Goal: Information Seeking & Learning: Learn about a topic

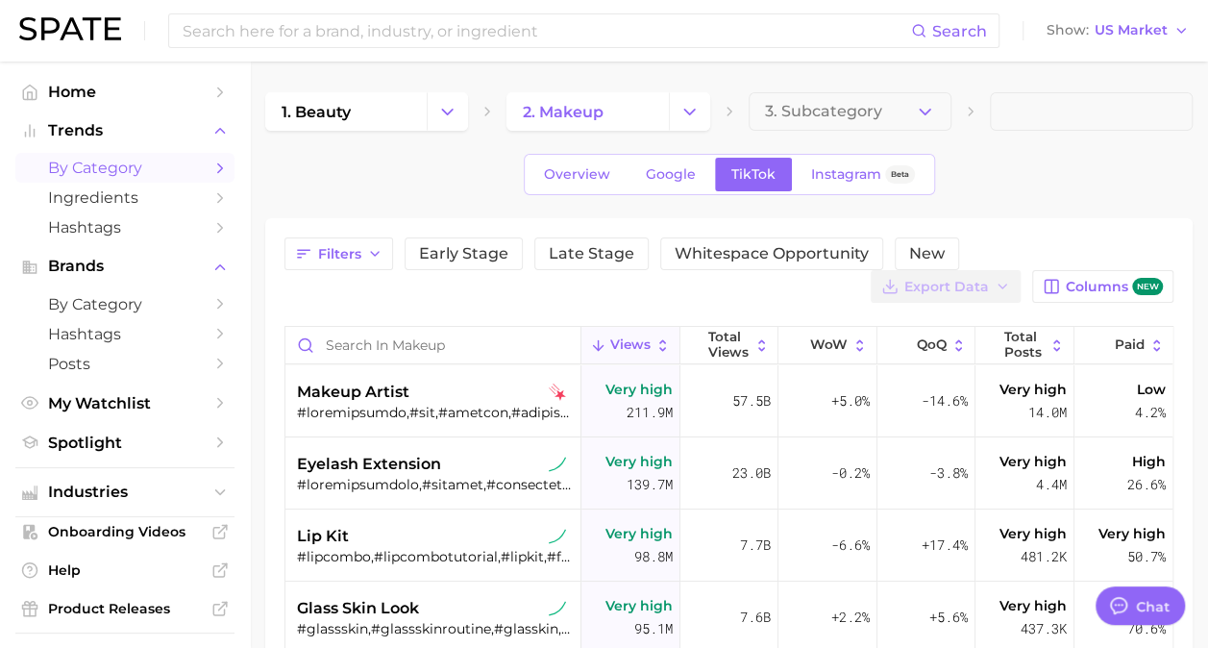
type textarea "x"
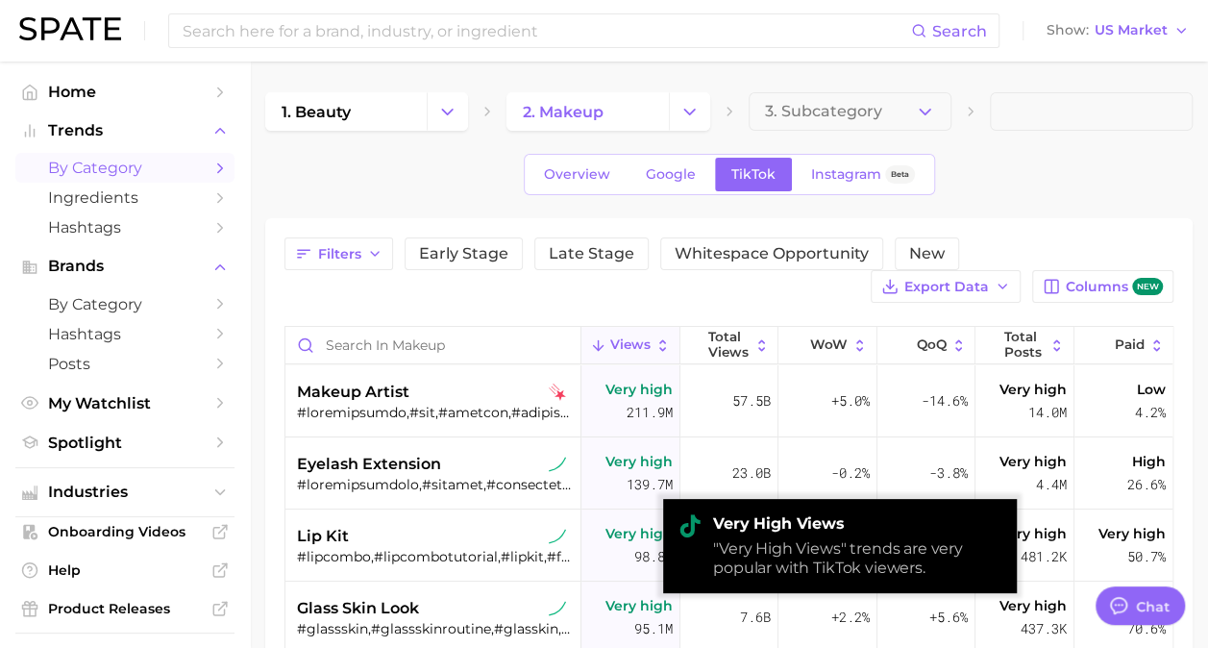
click at [254, 167] on main "1. beauty 2. makeup 3. Subcategory Overview Google TikTok Instagram Beta Filter…" at bounding box center [729, 575] width 958 height 1027
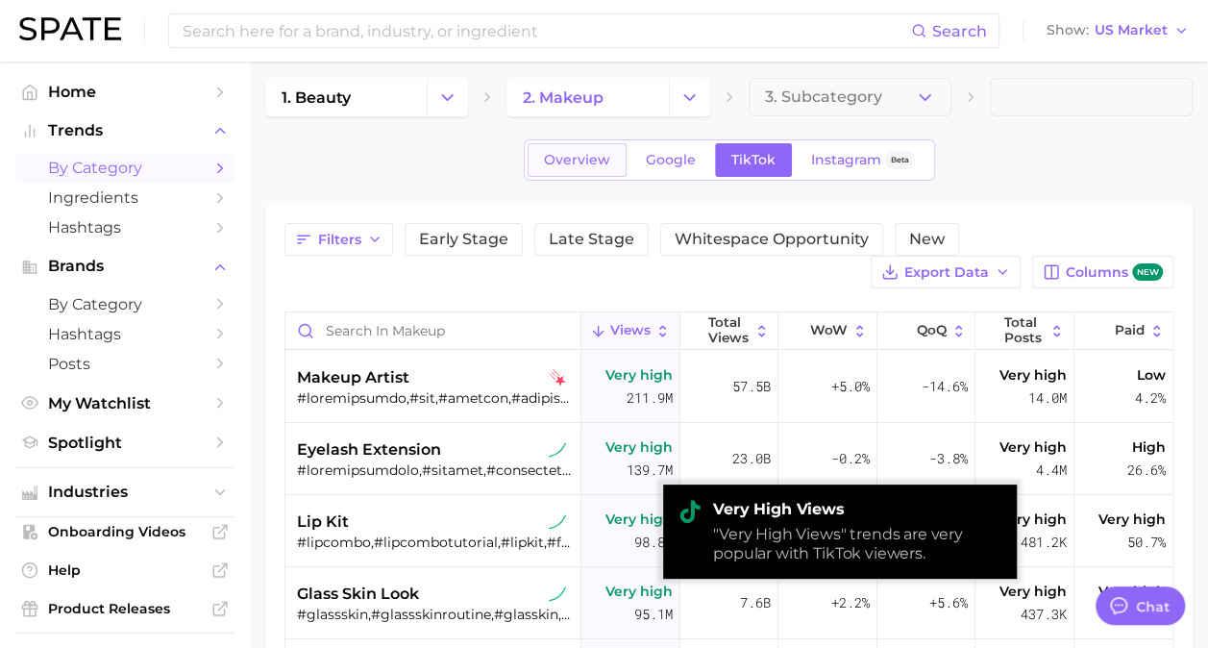
scroll to position [15, 0]
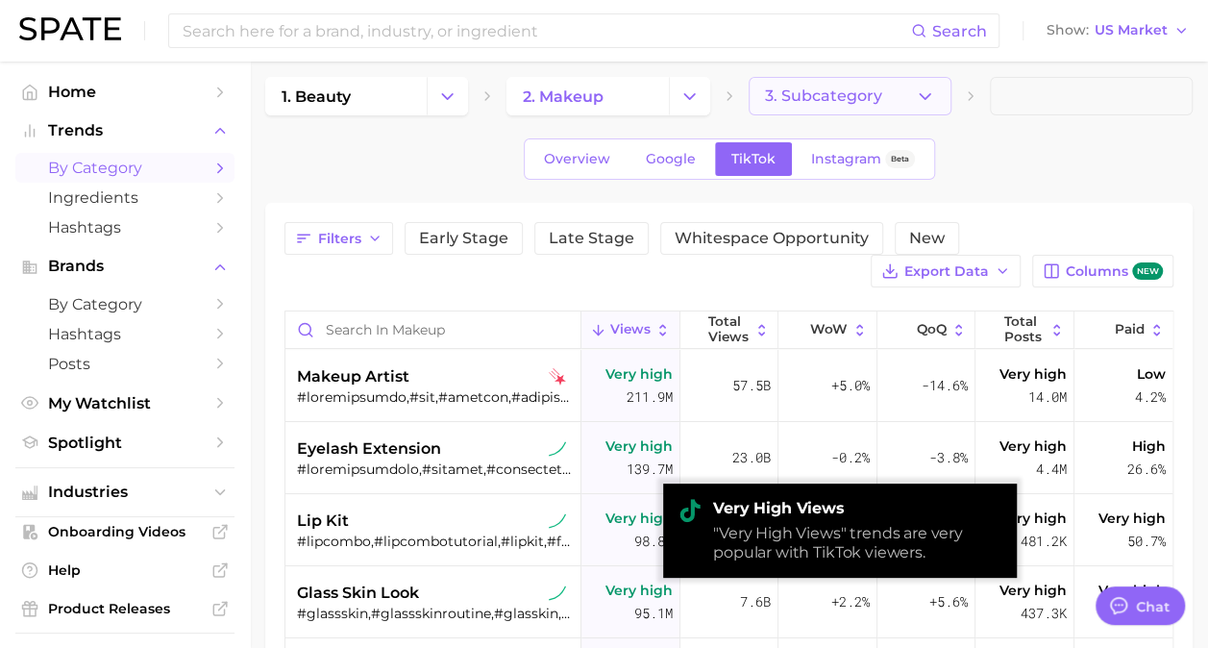
click at [926, 86] on icon "button" at bounding box center [925, 96] width 20 height 20
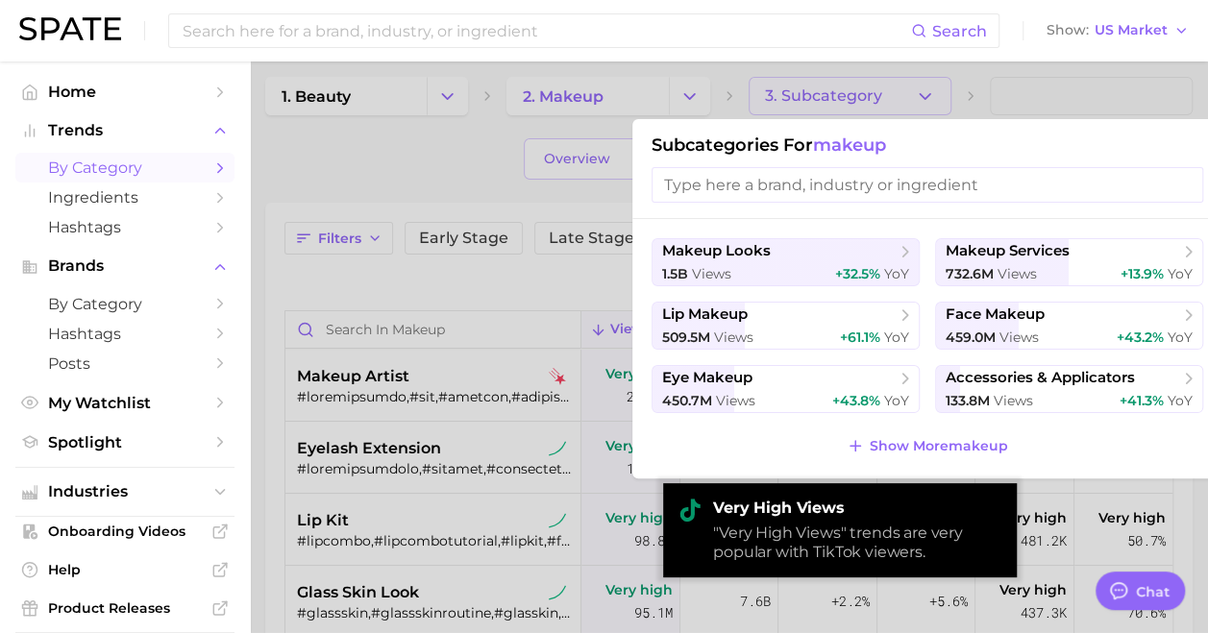
click at [926, 93] on div at bounding box center [604, 316] width 1208 height 633
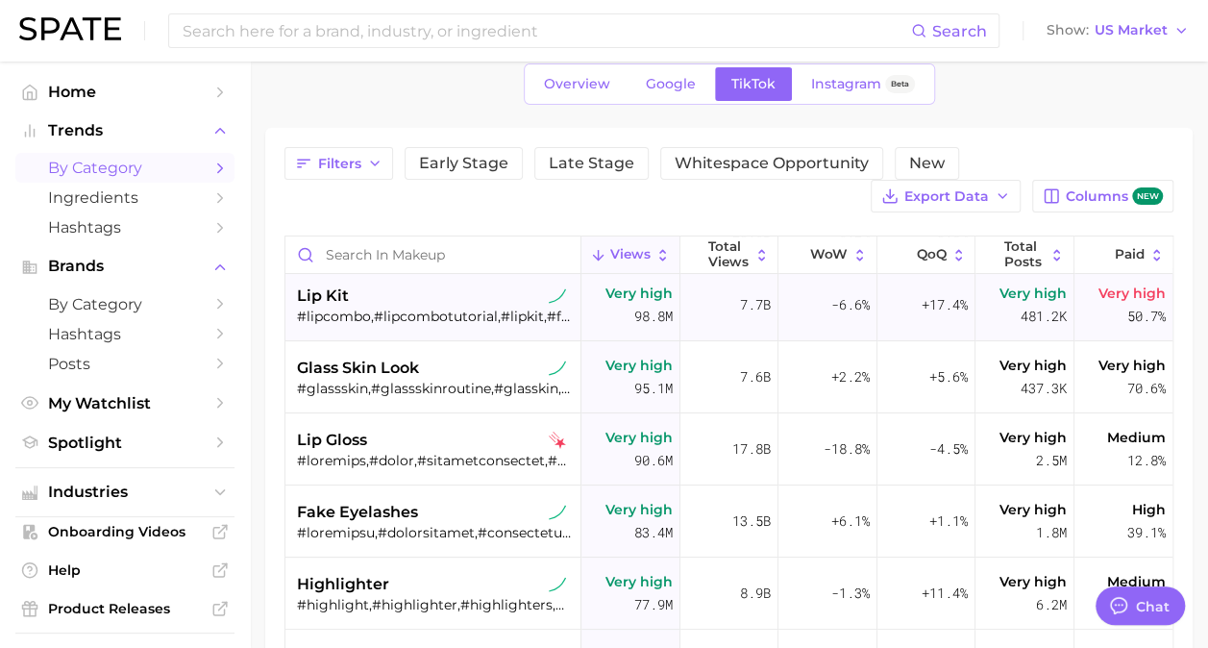
scroll to position [151, 0]
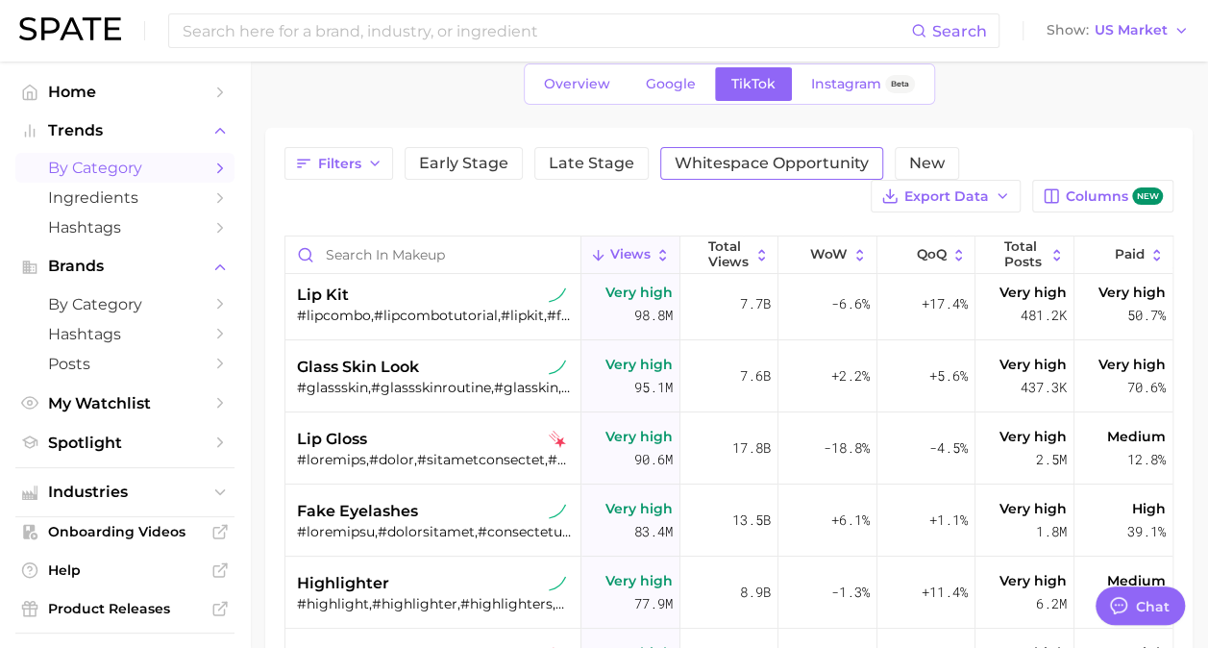
click at [726, 163] on span "Whitespace Opportunity" at bounding box center [772, 163] width 194 height 15
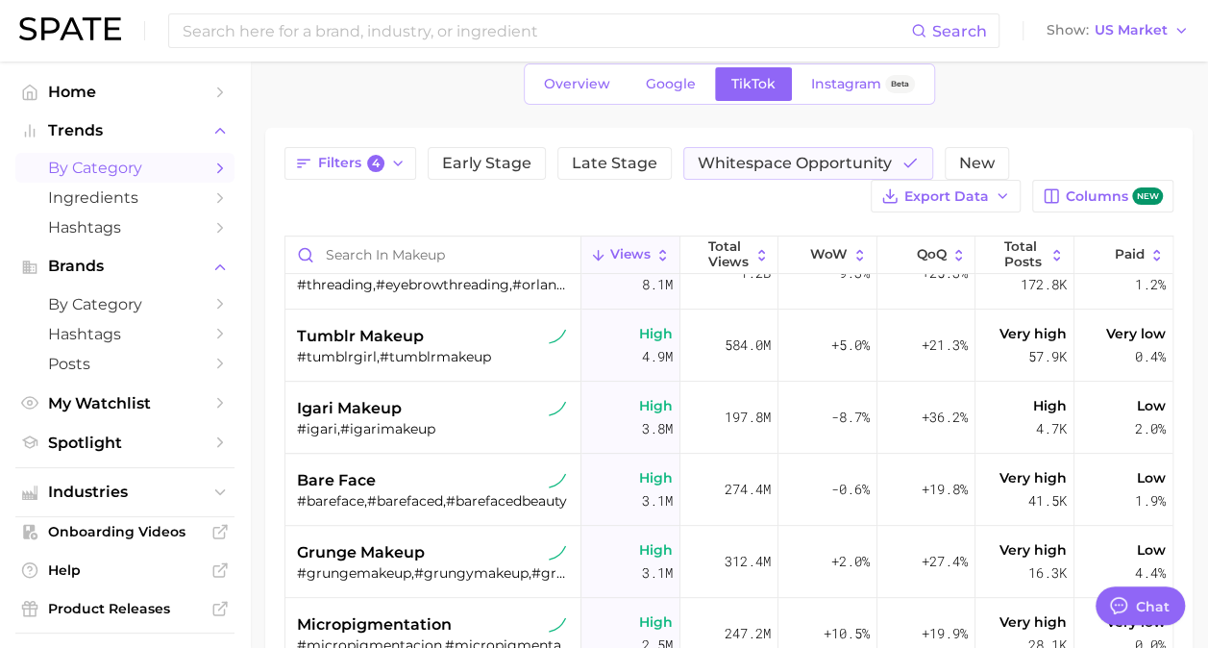
scroll to position [415, 0]
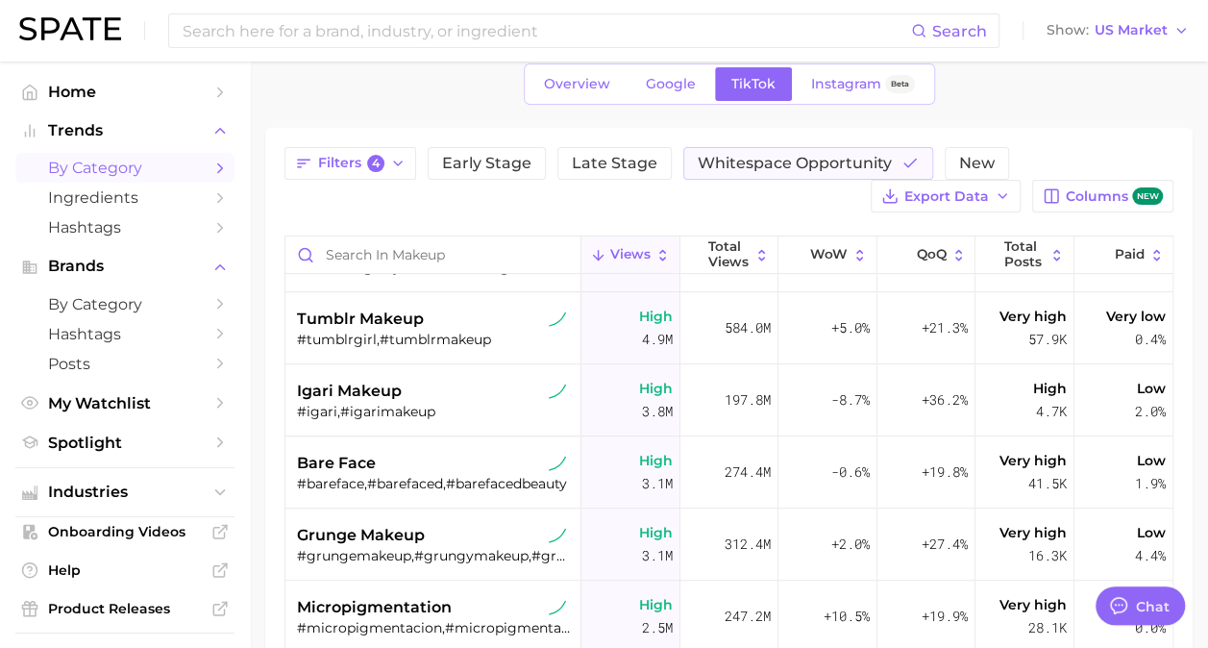
click at [253, 496] on main "1. beauty 2. makeup 3. Subcategory Overview Google TikTok Instagram Beta Filter…" at bounding box center [729, 484] width 958 height 1027
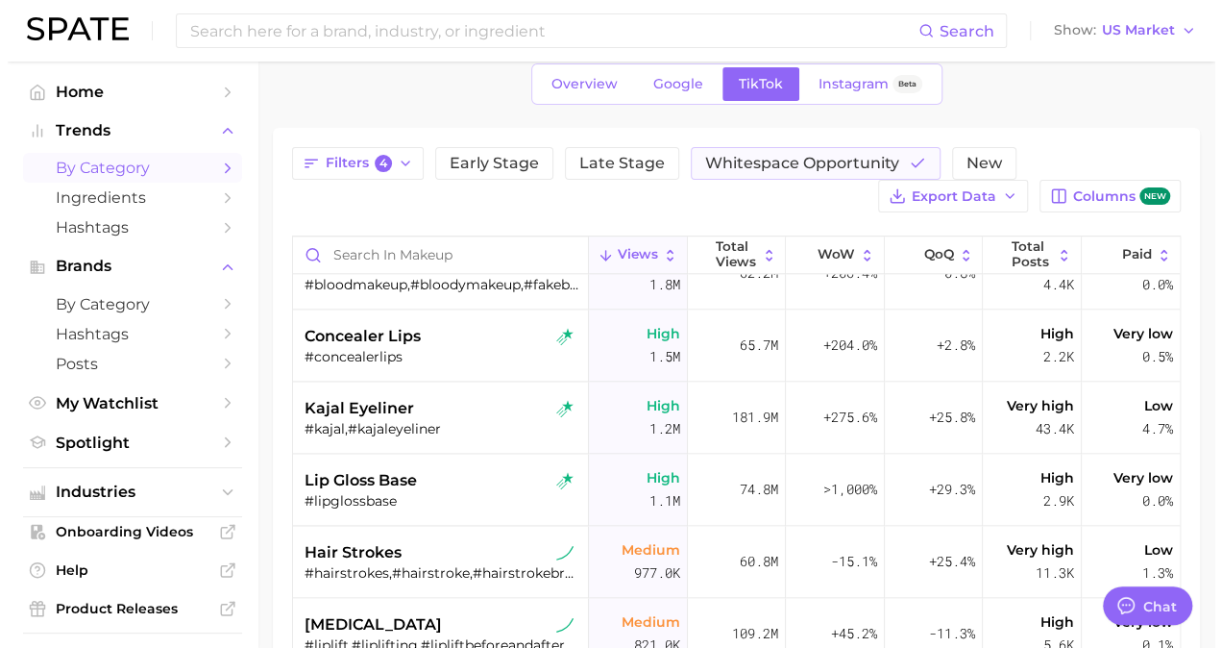
scroll to position [1120, 0]
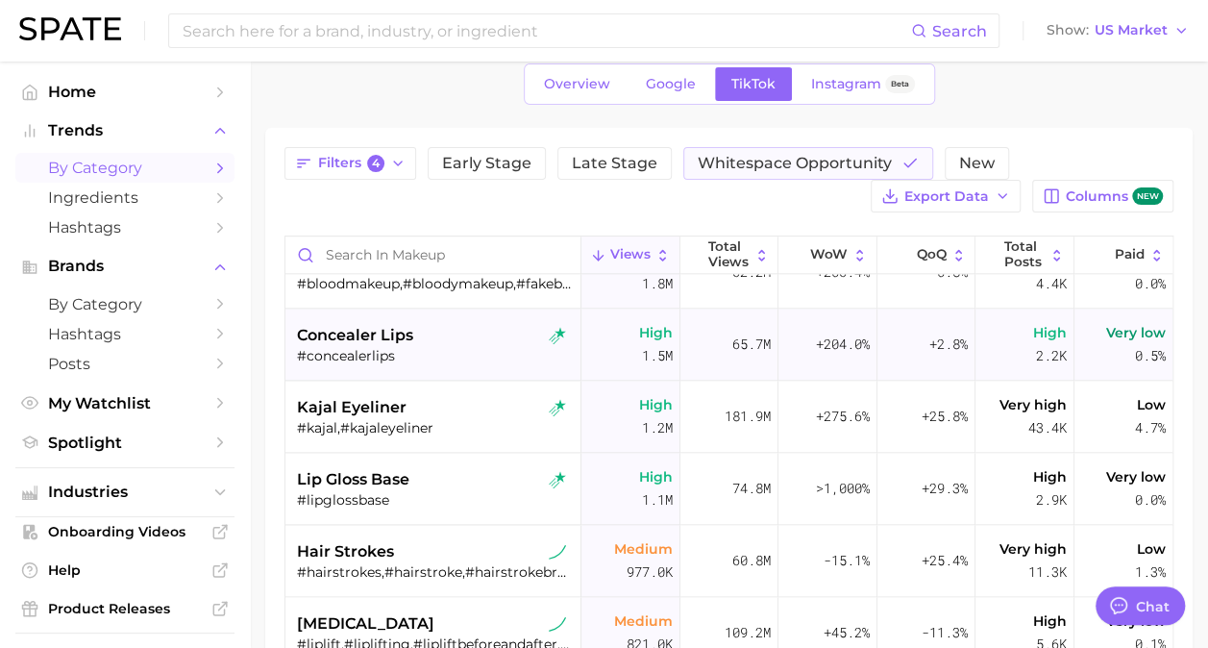
click at [458, 337] on div "concealer lips" at bounding box center [435, 335] width 277 height 23
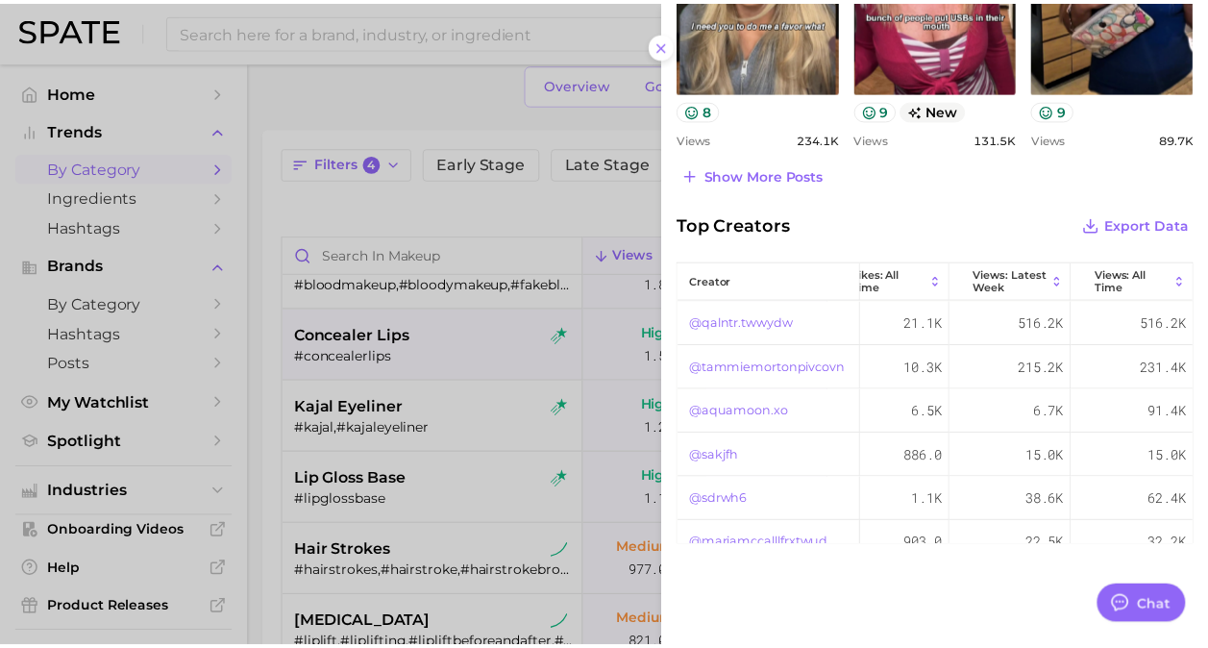
scroll to position [0, 0]
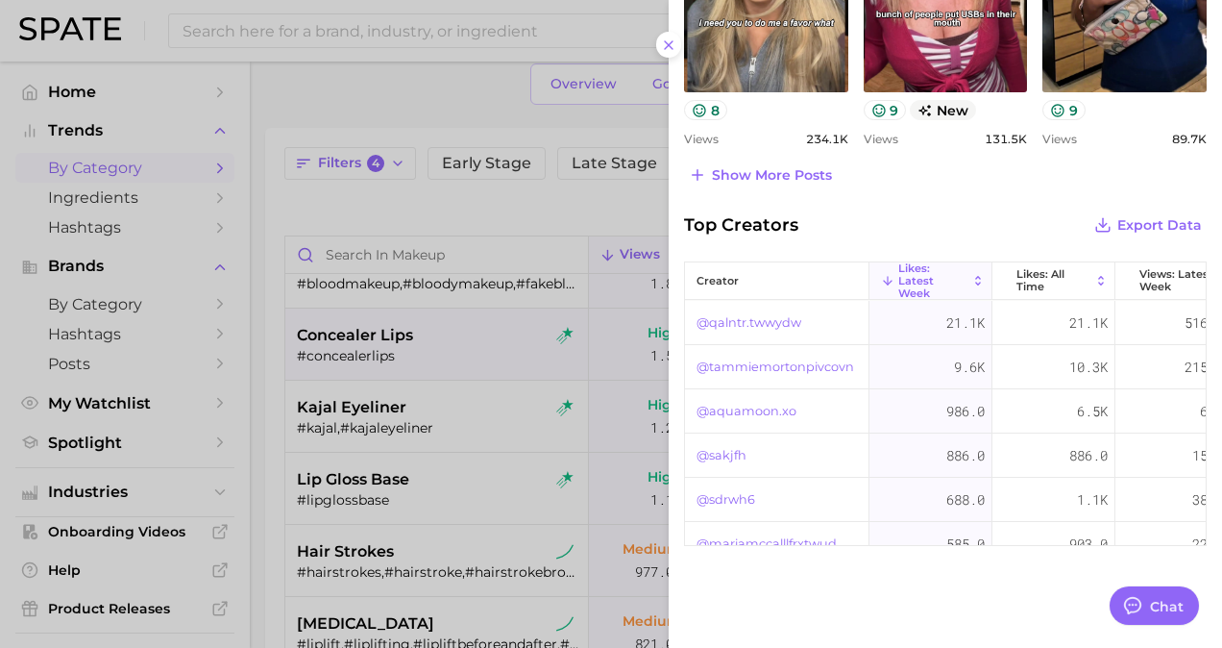
click at [763, 317] on link "@qalntr.twwydw" at bounding box center [749, 322] width 105 height 23
click at [796, 361] on link "@tammiemortonpivcovn" at bounding box center [776, 367] width 158 height 23
click at [765, 408] on link "@aquamoon.xo" at bounding box center [747, 411] width 100 height 23
click at [554, 222] on div at bounding box center [611, 324] width 1222 height 648
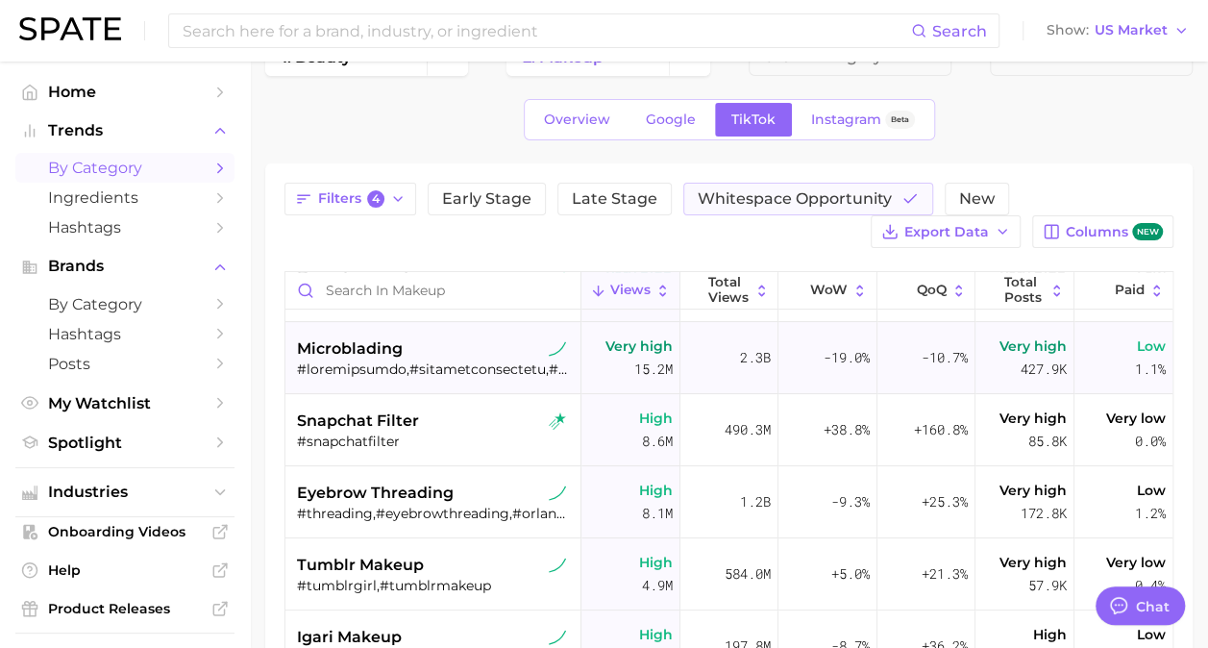
scroll to position [206, 0]
click at [256, 259] on main "1. beauty 2. makeup 3. Subcategory Overview Google TikTok Instagram Beta Filter…" at bounding box center [729, 520] width 958 height 1027
